Goal: Transaction & Acquisition: Purchase product/service

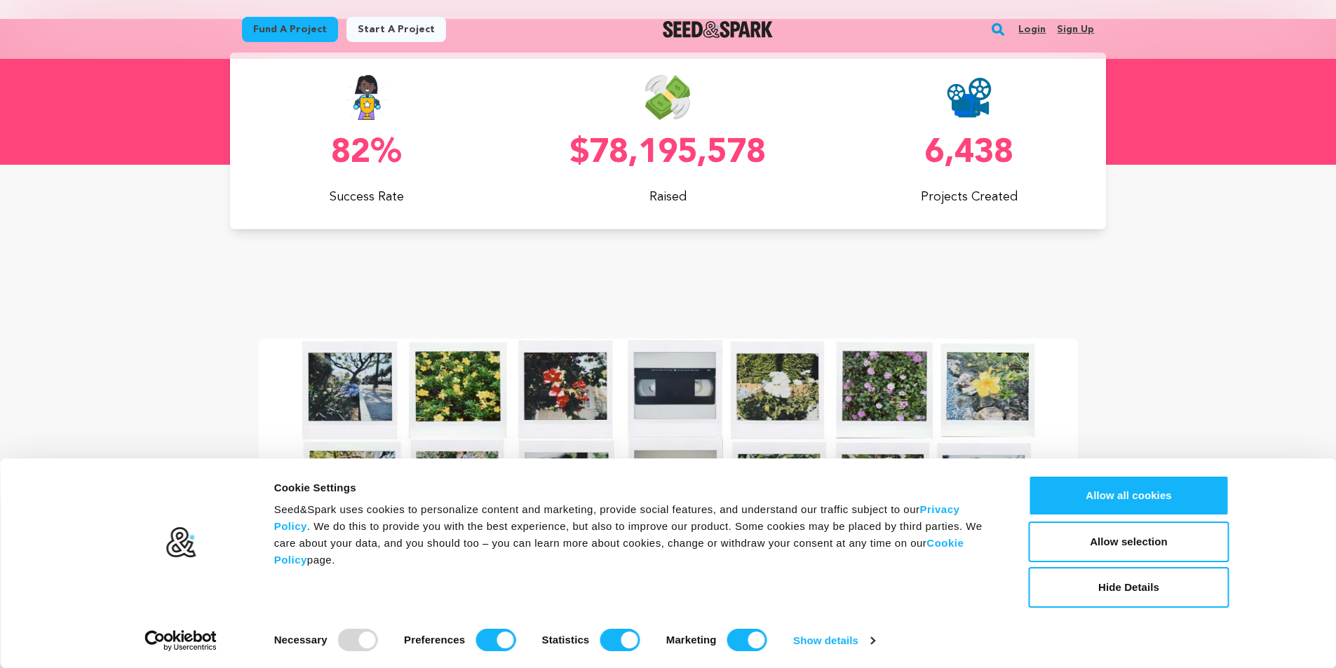
click at [1065, 36] on link "Sign up" at bounding box center [1075, 29] width 37 height 22
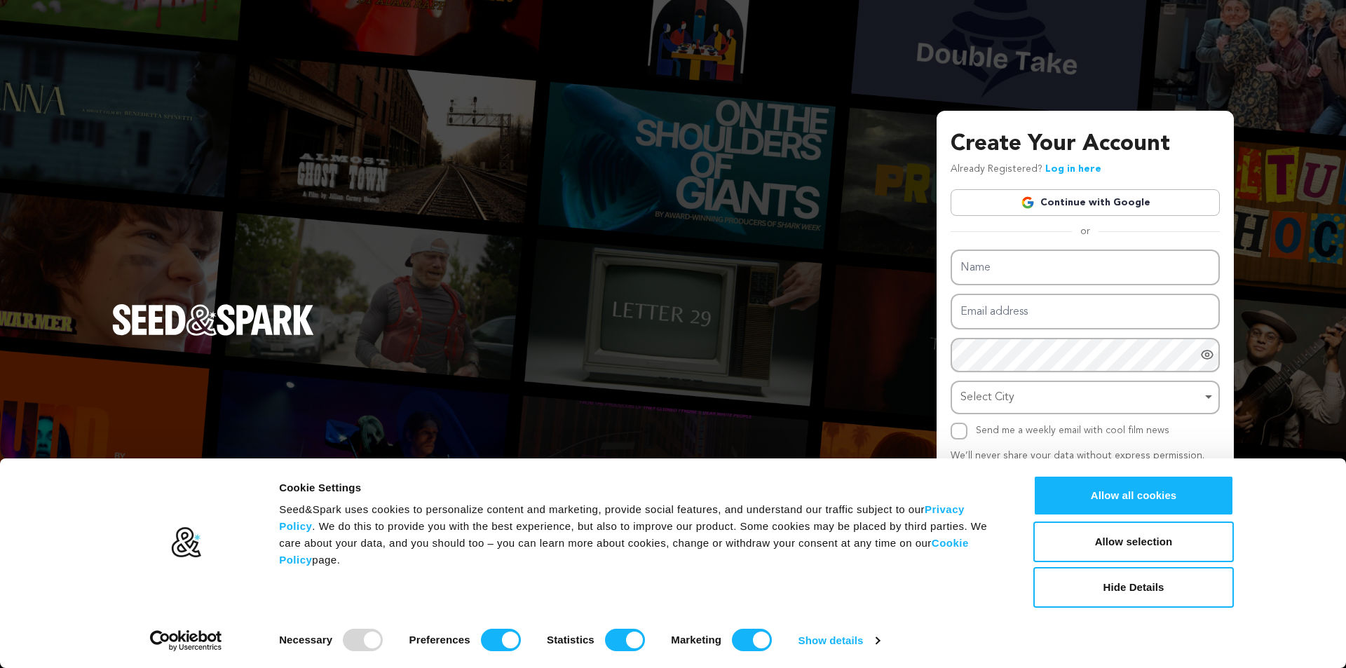
click at [1093, 193] on link "Continue with Google" at bounding box center [1085, 202] width 269 height 27
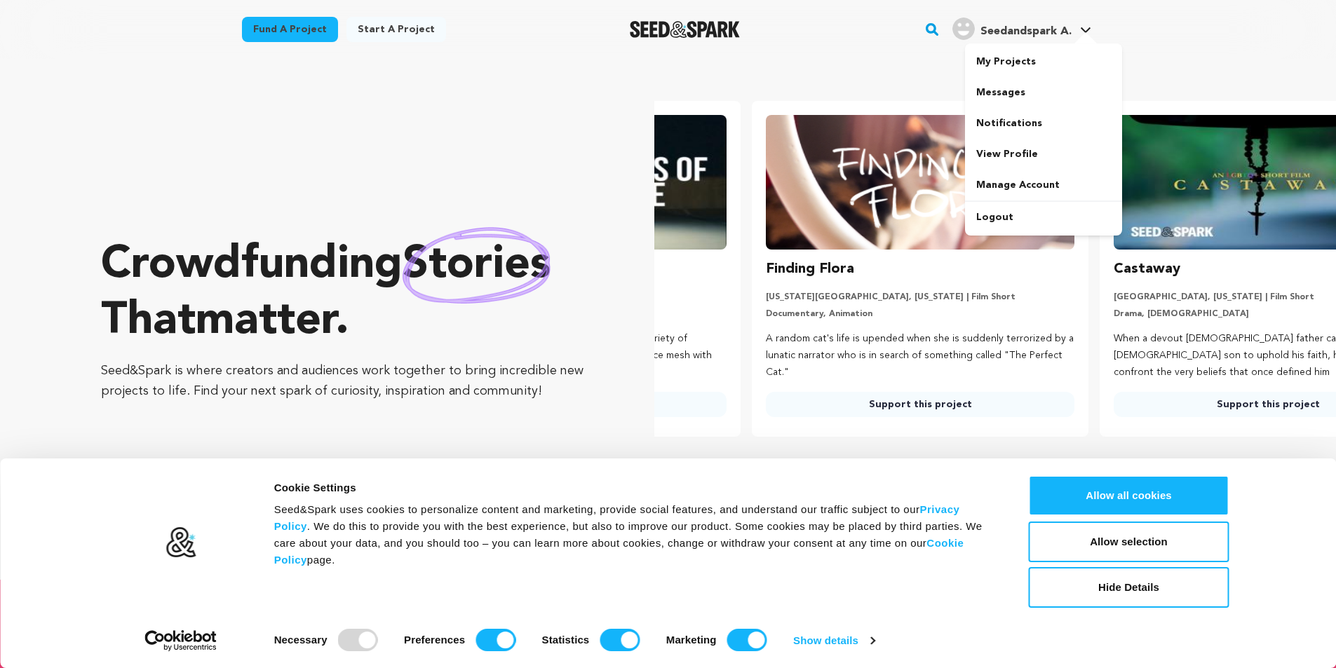
scroll to position [0, 359]
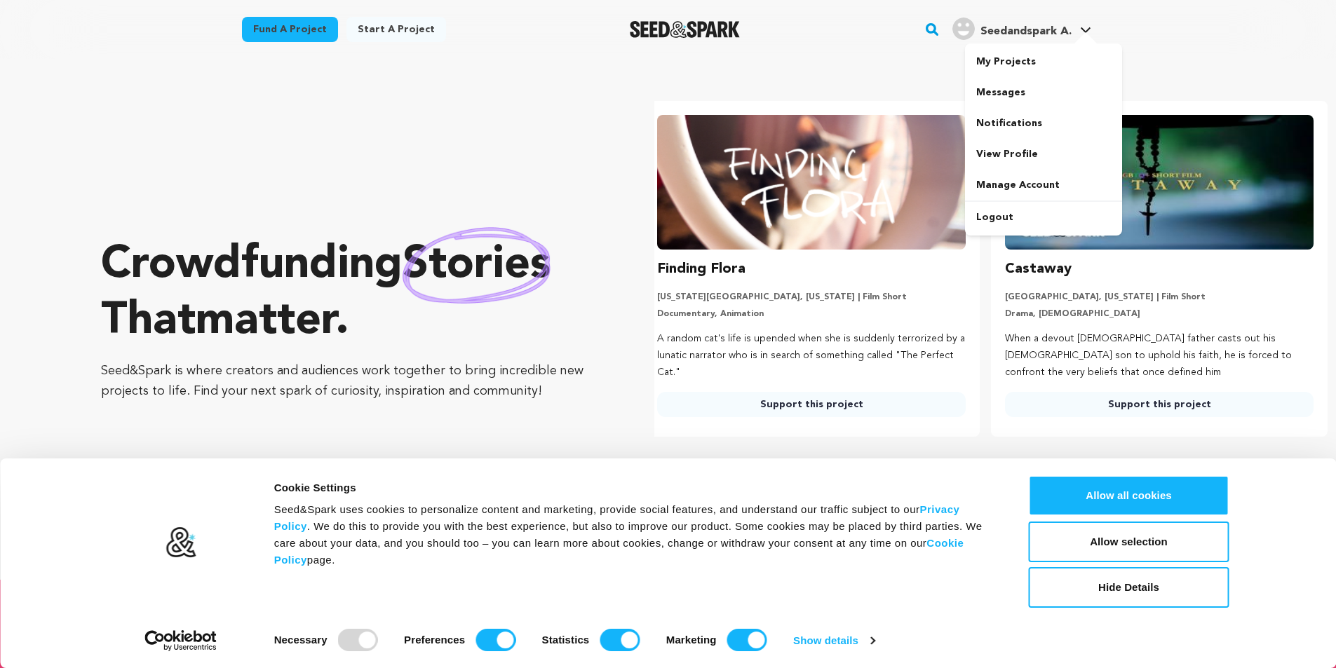
click at [1032, 29] on span "Seedandspark A." at bounding box center [1025, 31] width 91 height 11
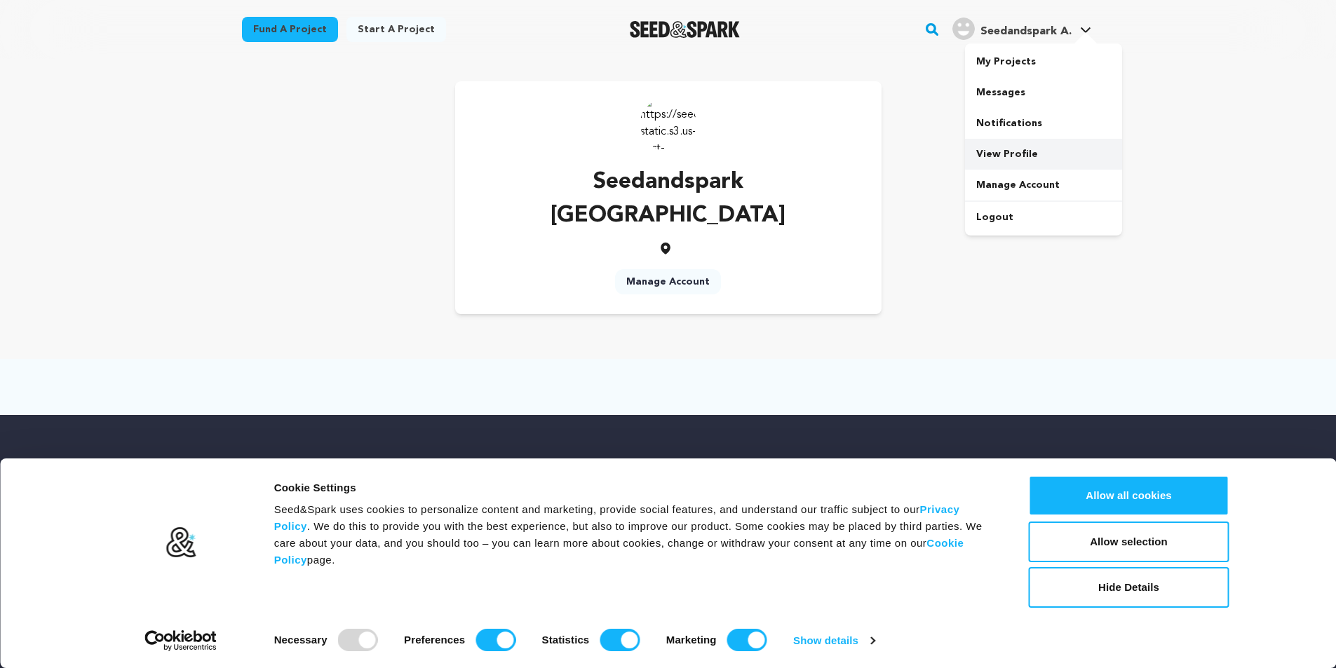
click at [1010, 161] on link "View Profile" at bounding box center [1043, 154] width 157 height 31
click at [654, 269] on link "Manage Account" at bounding box center [668, 281] width 106 height 25
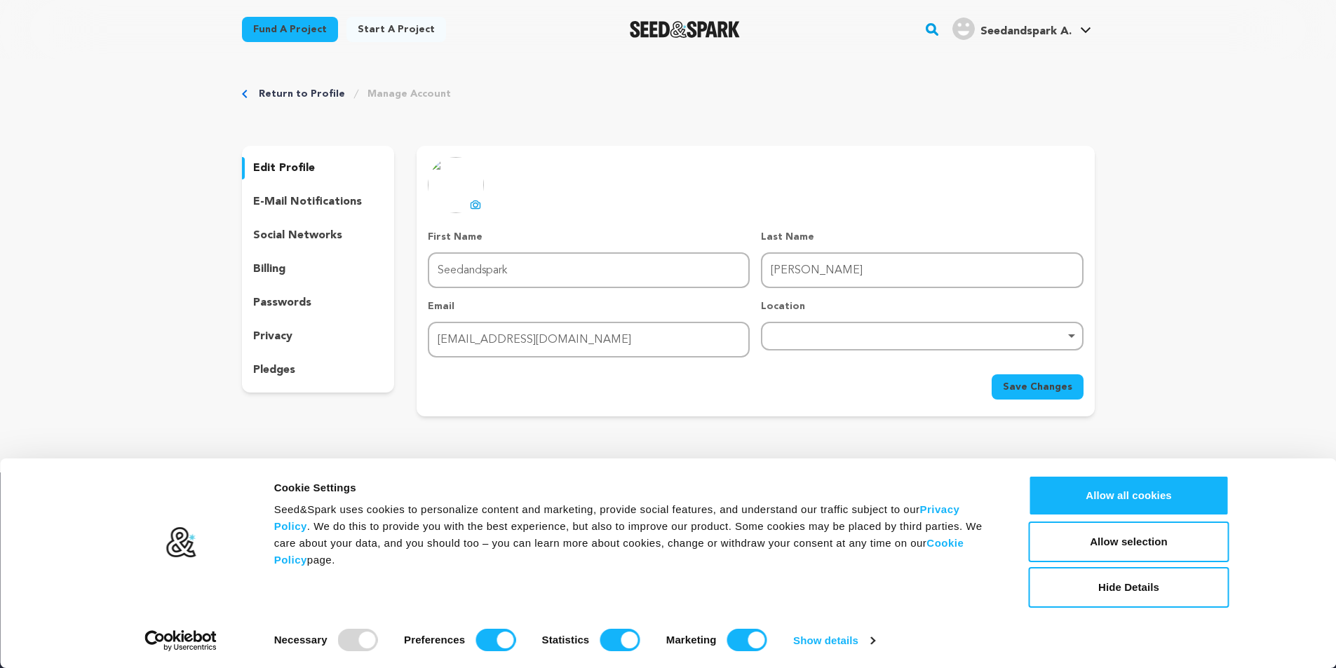
click at [296, 169] on p "edit profile" at bounding box center [284, 168] width 62 height 17
click at [292, 180] on div "edit profile e-mail notifications social networks billing passwords privacy ple…" at bounding box center [318, 269] width 153 height 247
click at [294, 168] on p "edit profile" at bounding box center [284, 168] width 62 height 17
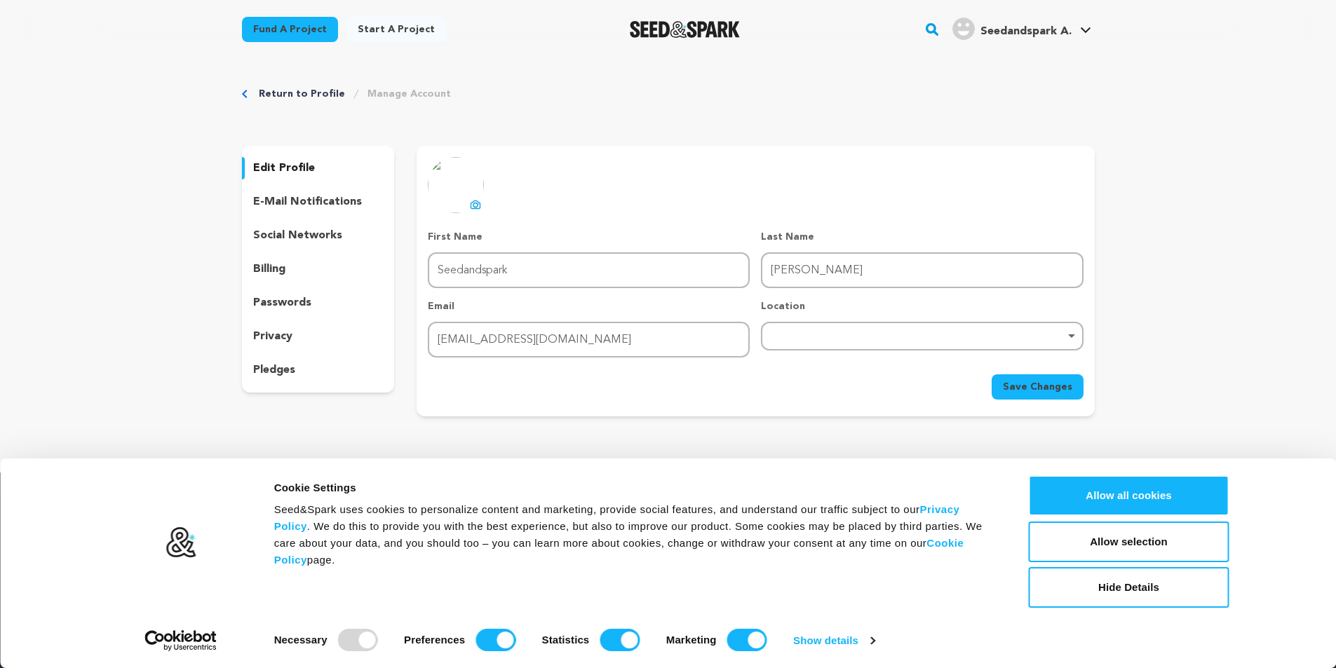
click at [294, 168] on p "edit profile" at bounding box center [284, 168] width 62 height 17
click at [997, 157] on link "View Profile" at bounding box center [1043, 154] width 157 height 31
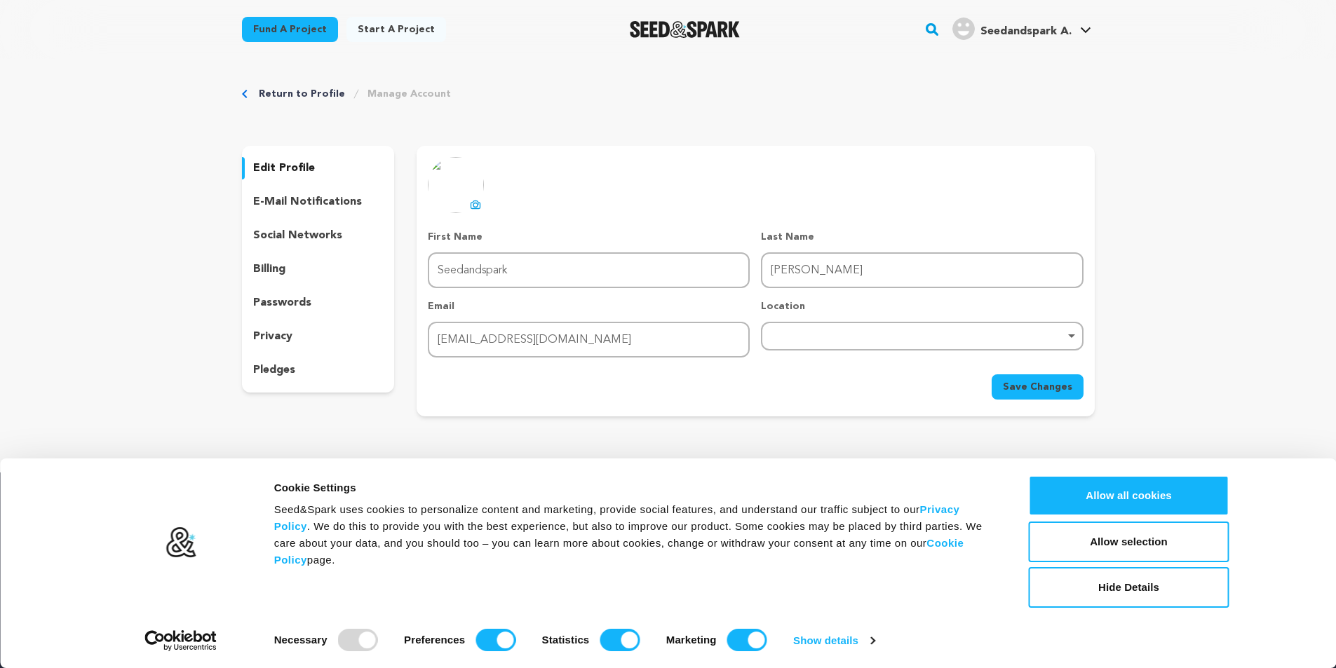
click at [1072, 32] on link "Seedandspark A. Seedandspark A." at bounding box center [1021, 27] width 144 height 25
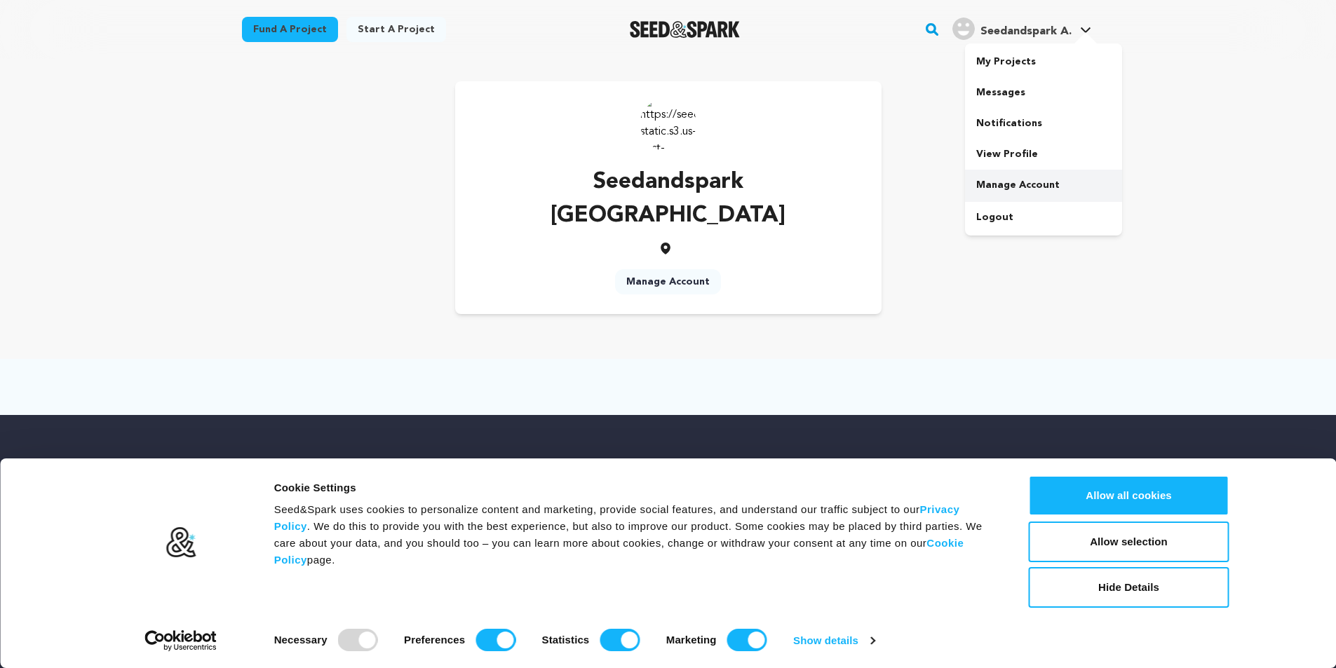
click at [1010, 172] on link "Manage Account" at bounding box center [1043, 185] width 157 height 31
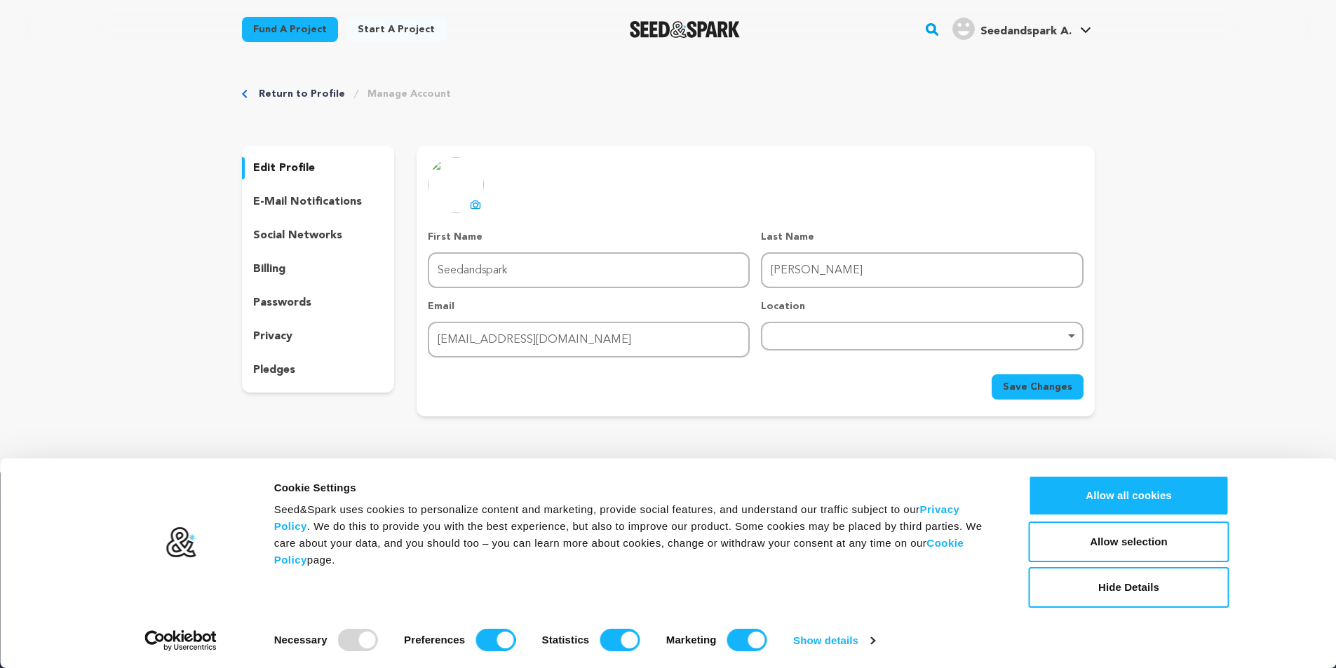
click at [292, 165] on p "edit profile" at bounding box center [284, 168] width 62 height 17
click at [406, 34] on link "Start a project" at bounding box center [396, 29] width 100 height 25
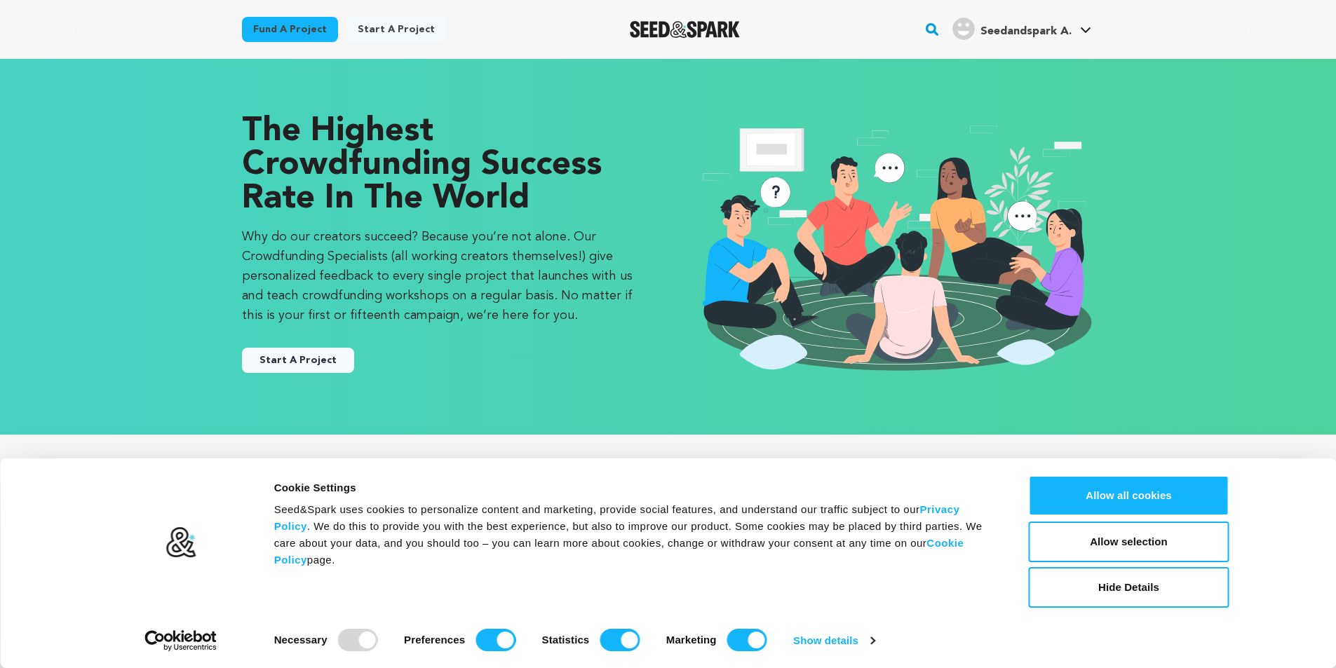
click at [299, 349] on button "Start A Project" at bounding box center [298, 360] width 112 height 25
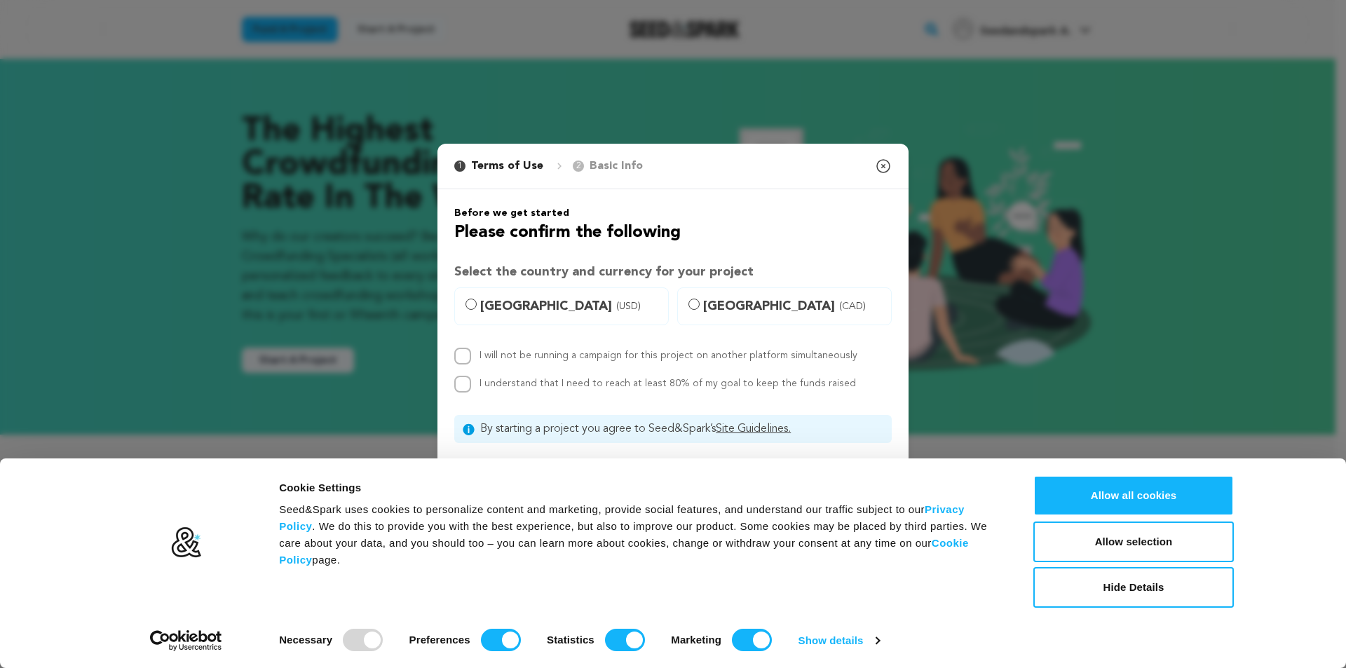
click at [889, 163] on icon "button" at bounding box center [883, 166] width 13 height 13
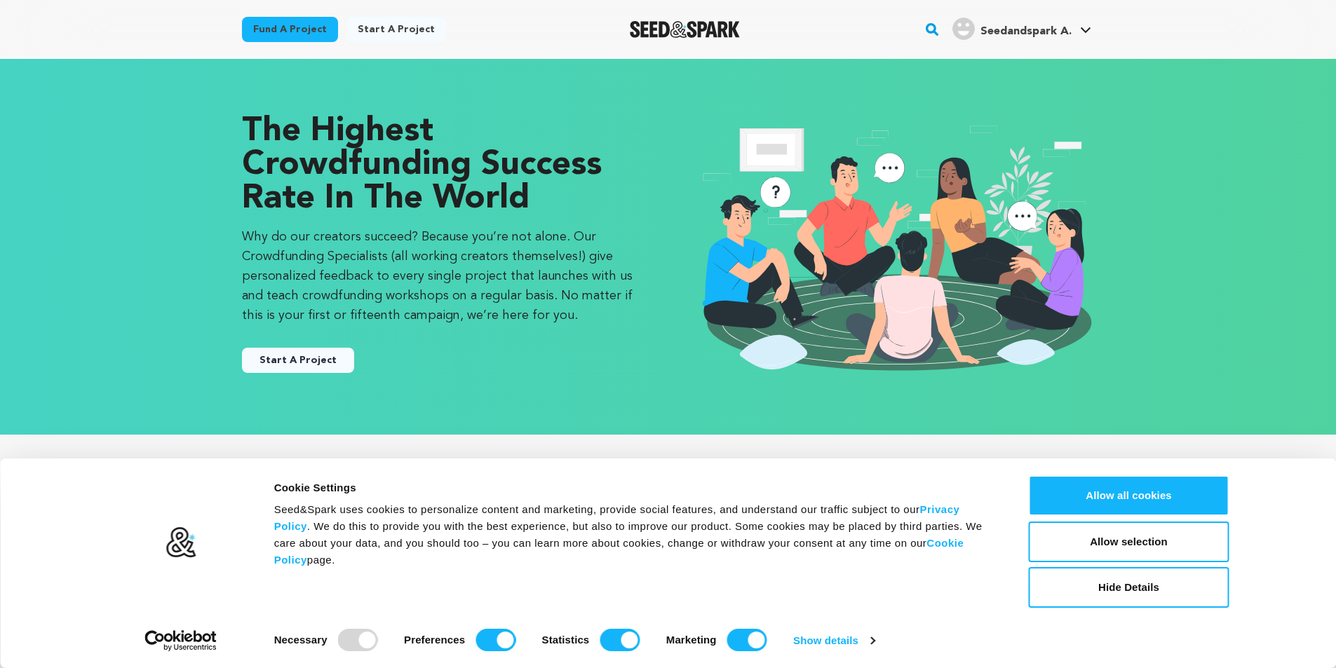
click at [963, 34] on img "Seedandspark A.'s Profile" at bounding box center [963, 29] width 22 height 22
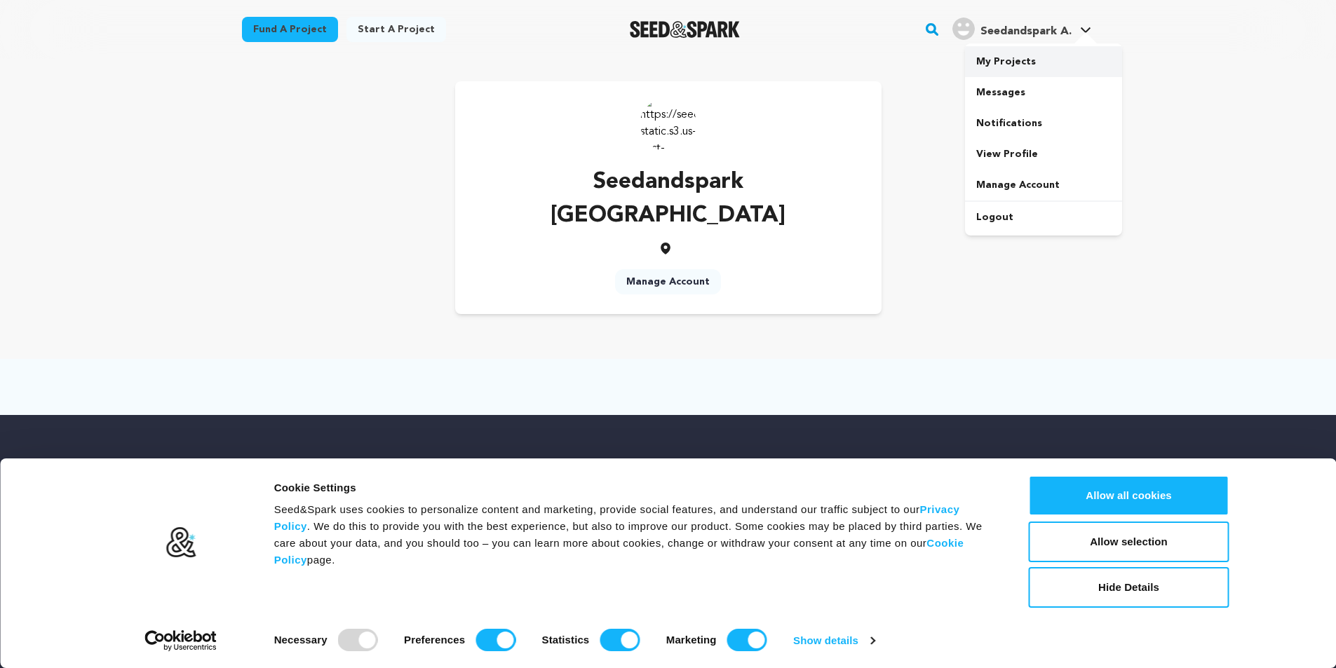
click at [1002, 61] on link "My Projects" at bounding box center [1043, 61] width 157 height 31
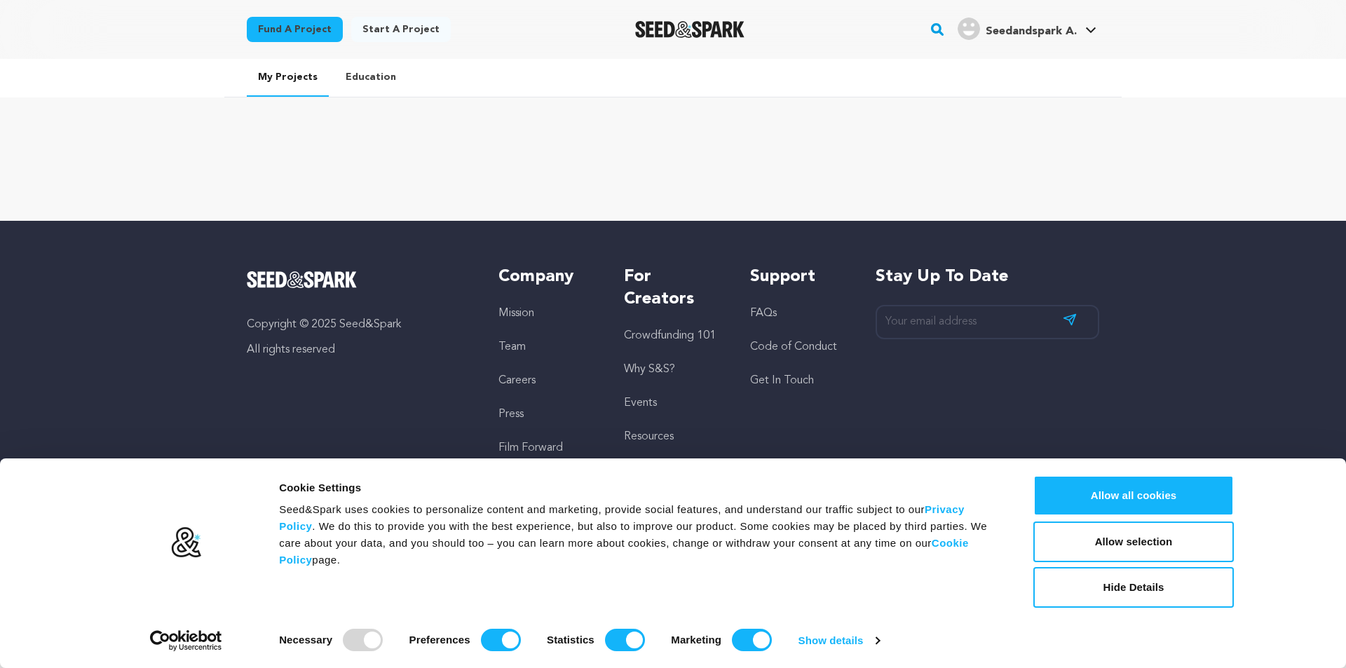
click at [371, 81] on link "Education" at bounding box center [370, 77] width 73 height 36
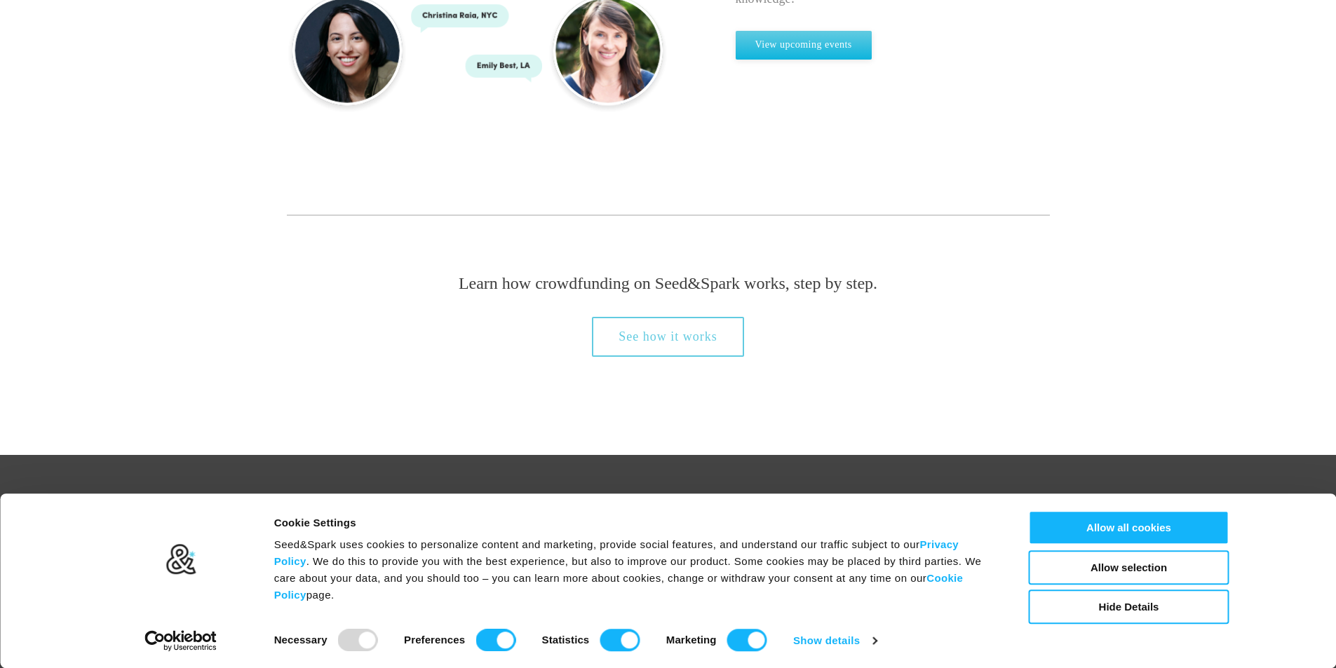
scroll to position [1442, 0]
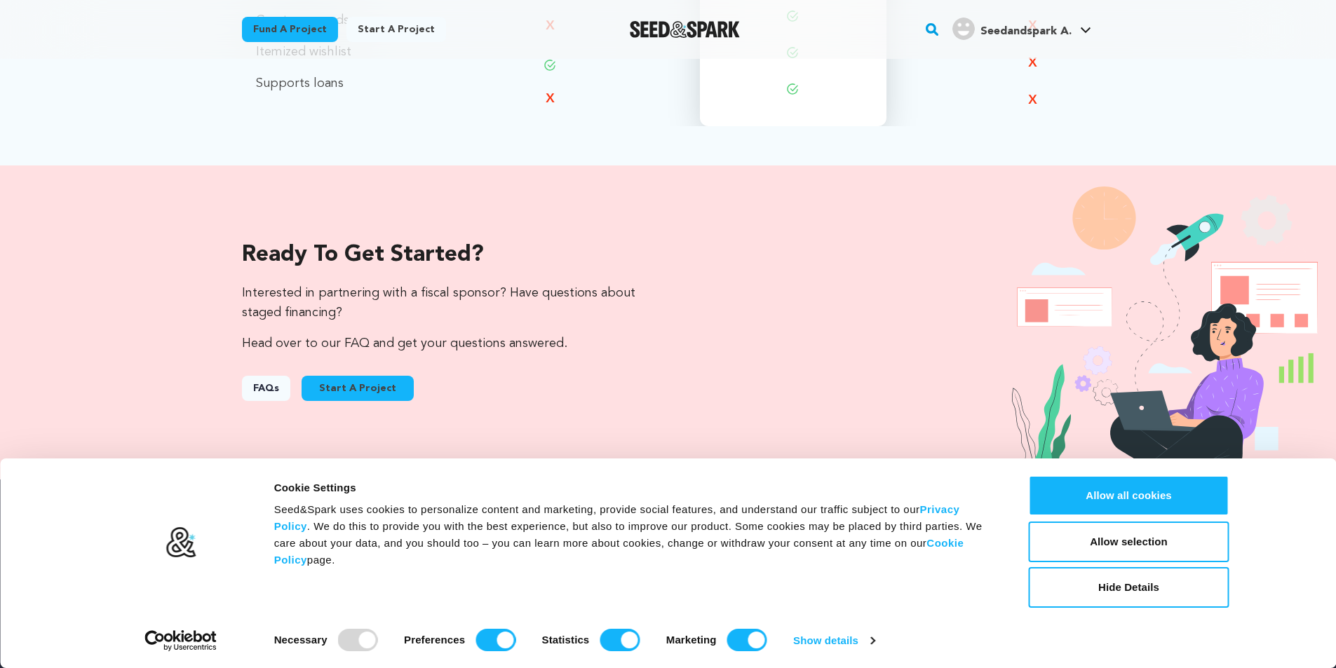
scroll to position [1253, 0]
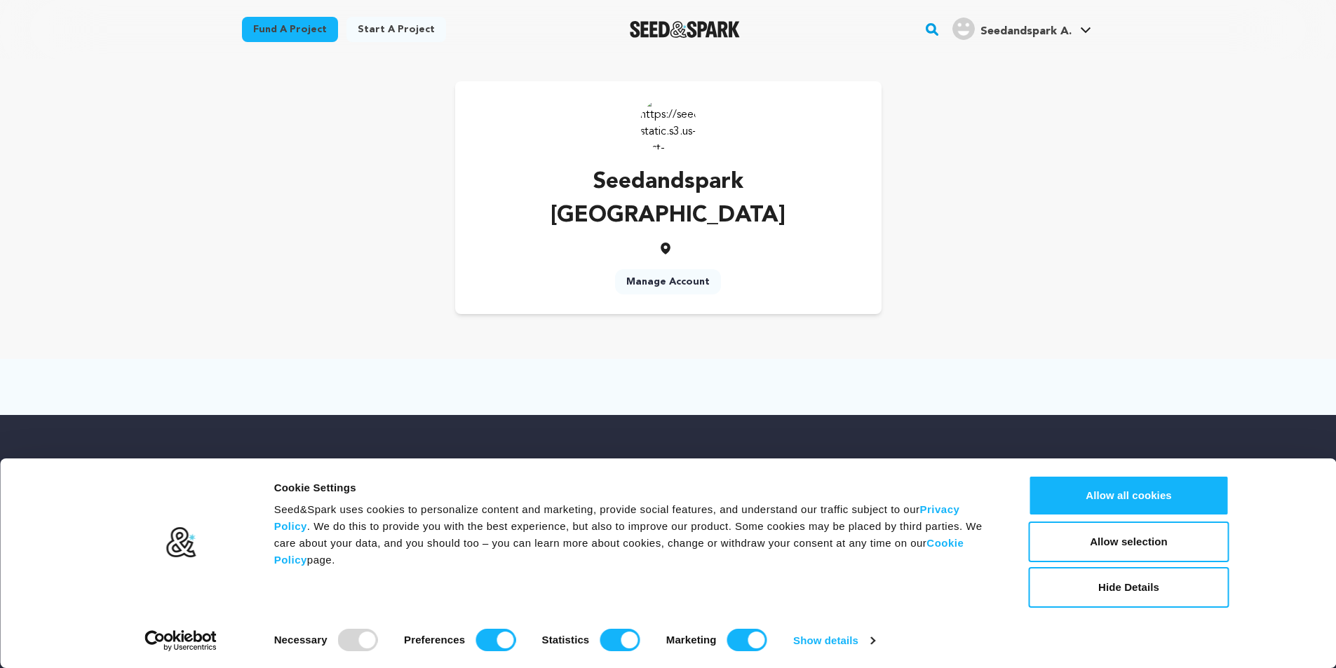
drag, startPoint x: 641, startPoint y: 37, endPoint x: 642, endPoint y: 28, distance: 9.2
click at [641, 36] on img "Seed&Spark Homepage" at bounding box center [685, 29] width 110 height 17
click at [643, 24] on img "Seed&Spark Homepage" at bounding box center [685, 29] width 110 height 17
drag, startPoint x: 643, startPoint y: 24, endPoint x: 470, endPoint y: 23, distance: 173.2
click at [636, 23] on img "Seed&Spark Homepage" at bounding box center [685, 29] width 110 height 17
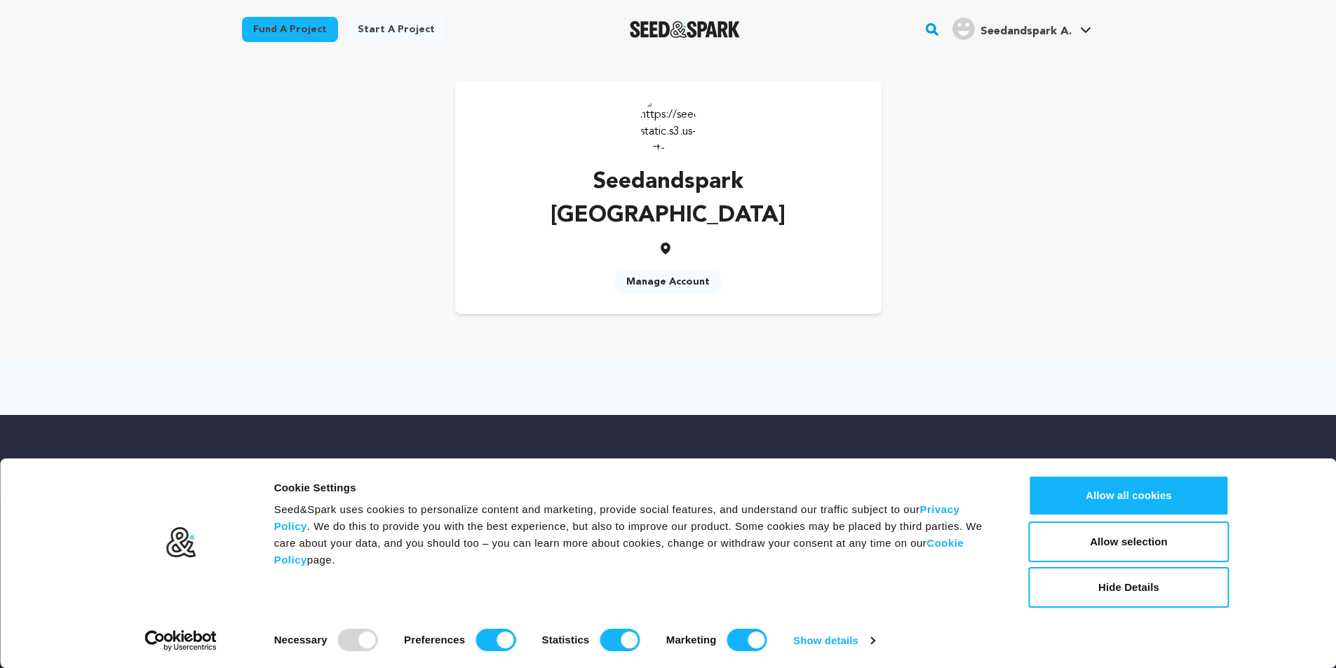
click at [292, 29] on link "Fund a project" at bounding box center [290, 29] width 96 height 25
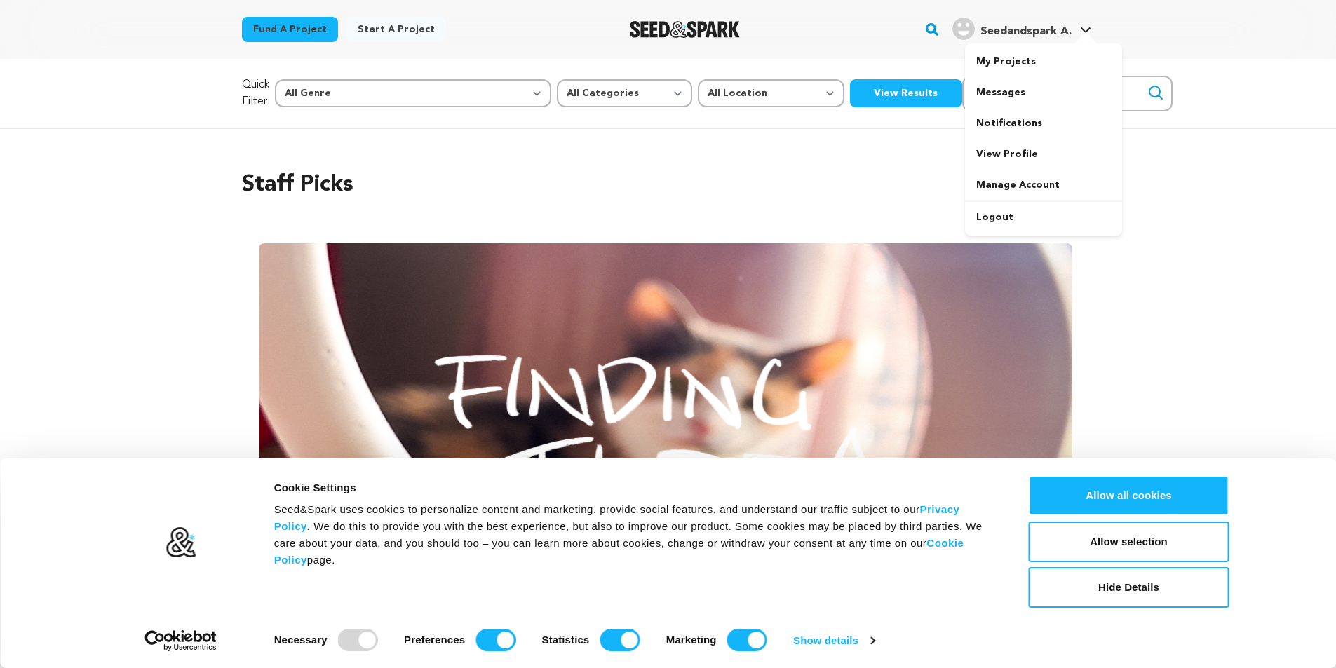
click at [1071, 30] on span "Seedandspark A." at bounding box center [1025, 31] width 91 height 11
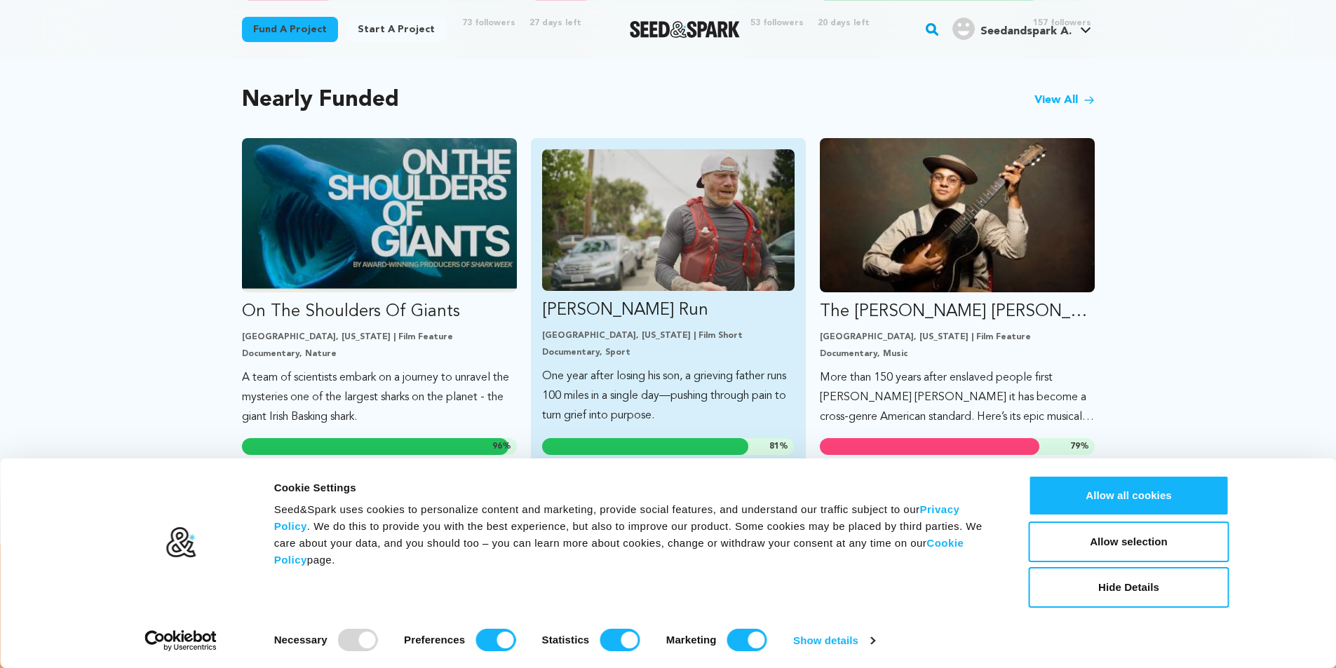
scroll to position [1192, 0]
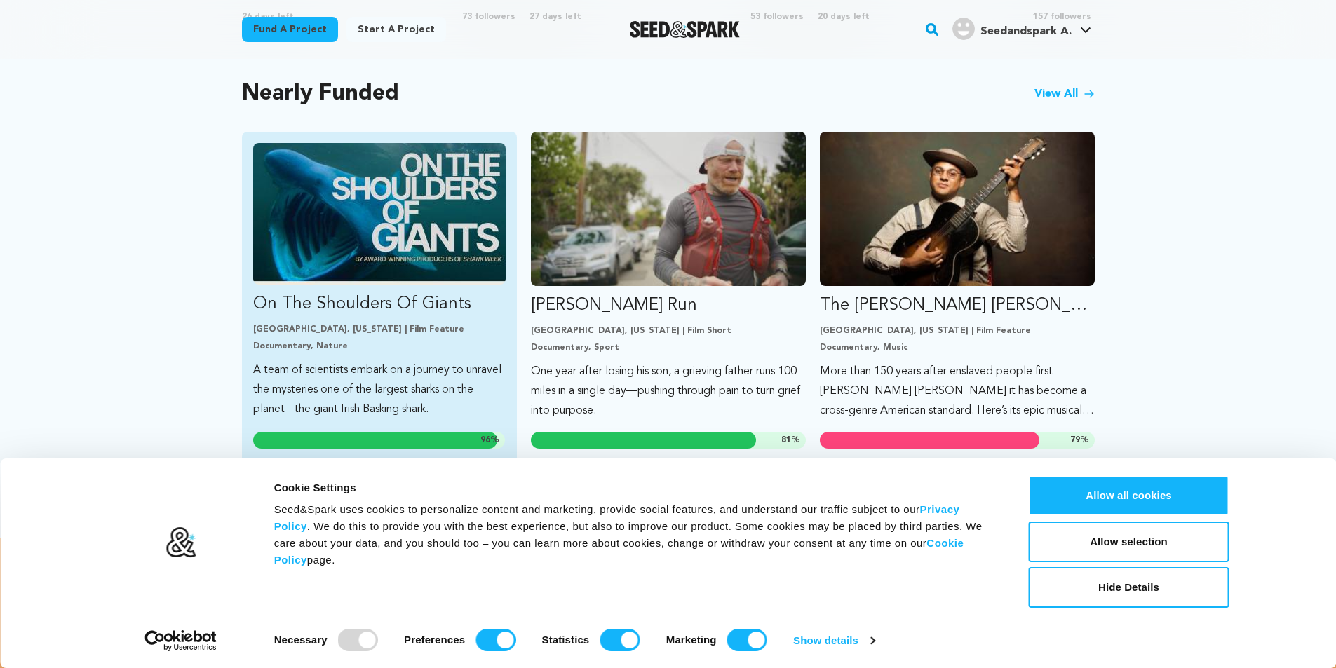
click at [341, 305] on link "On The Shoulders Of Giants [GEOGRAPHIC_DATA], [US_STATE] | Film Feature Documen…" at bounding box center [379, 281] width 252 height 276
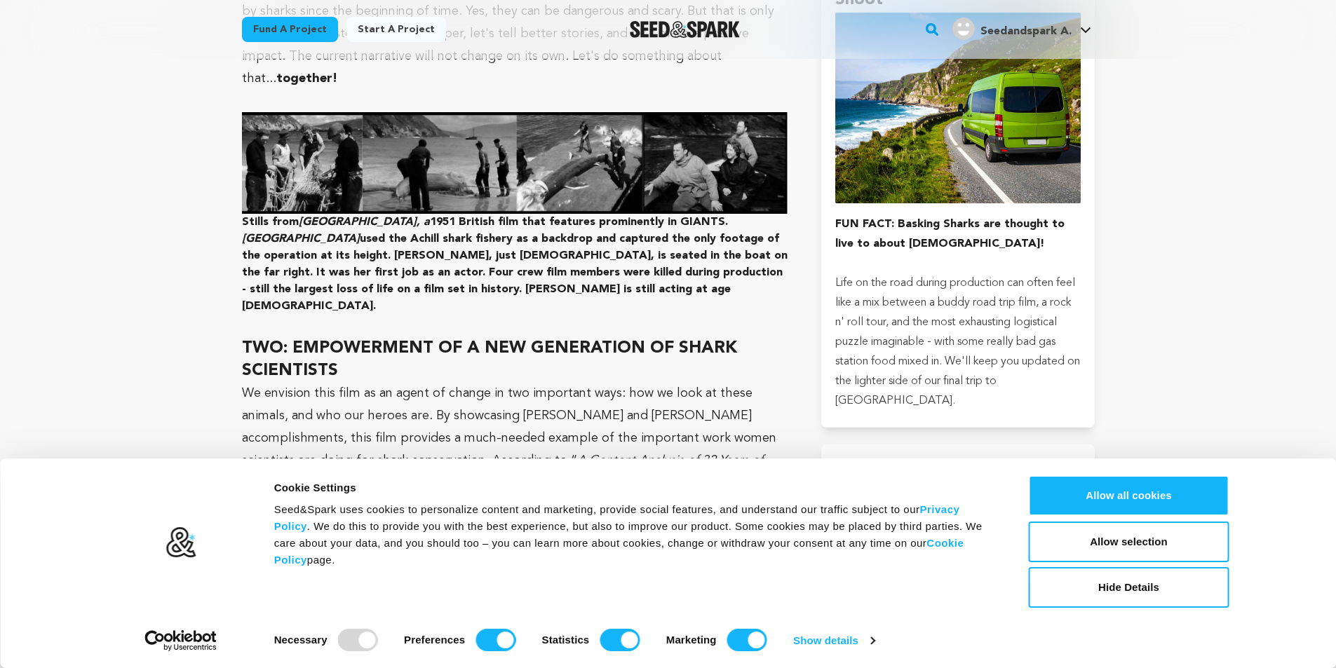
scroll to position [2361, 0]
